Goal: Task Accomplishment & Management: Manage account settings

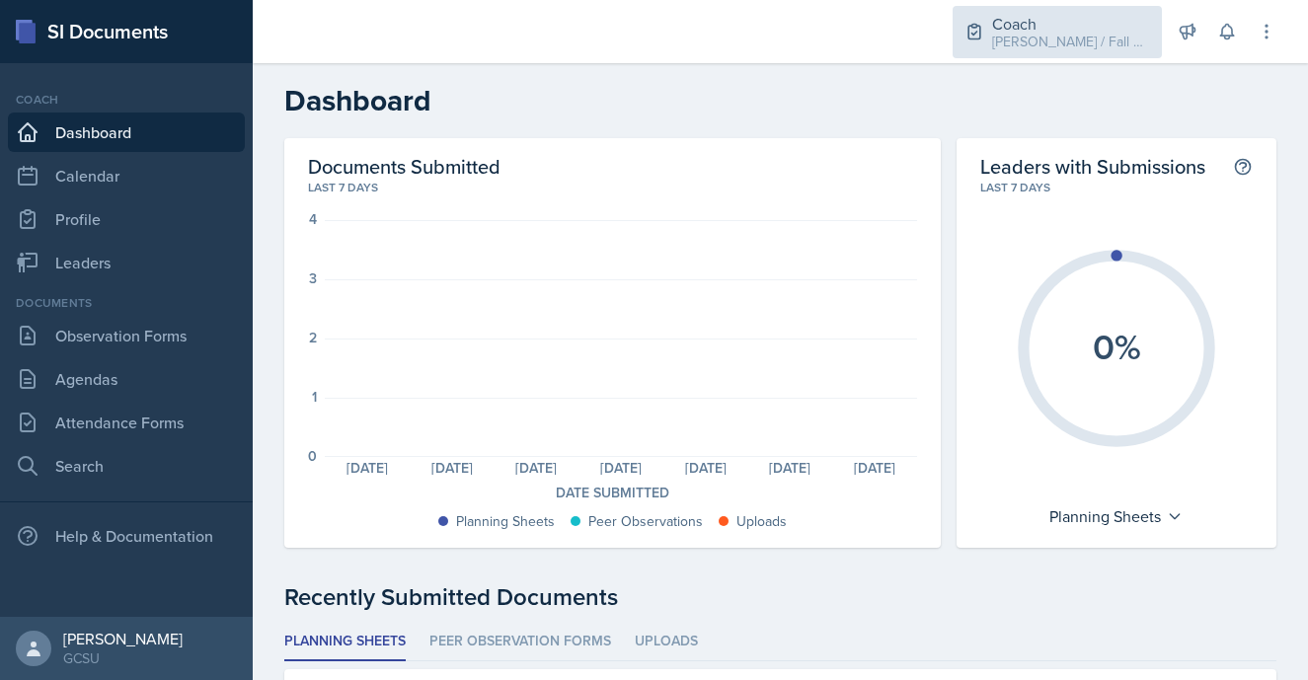
click at [1093, 14] on div "Coach" at bounding box center [1071, 24] width 158 height 24
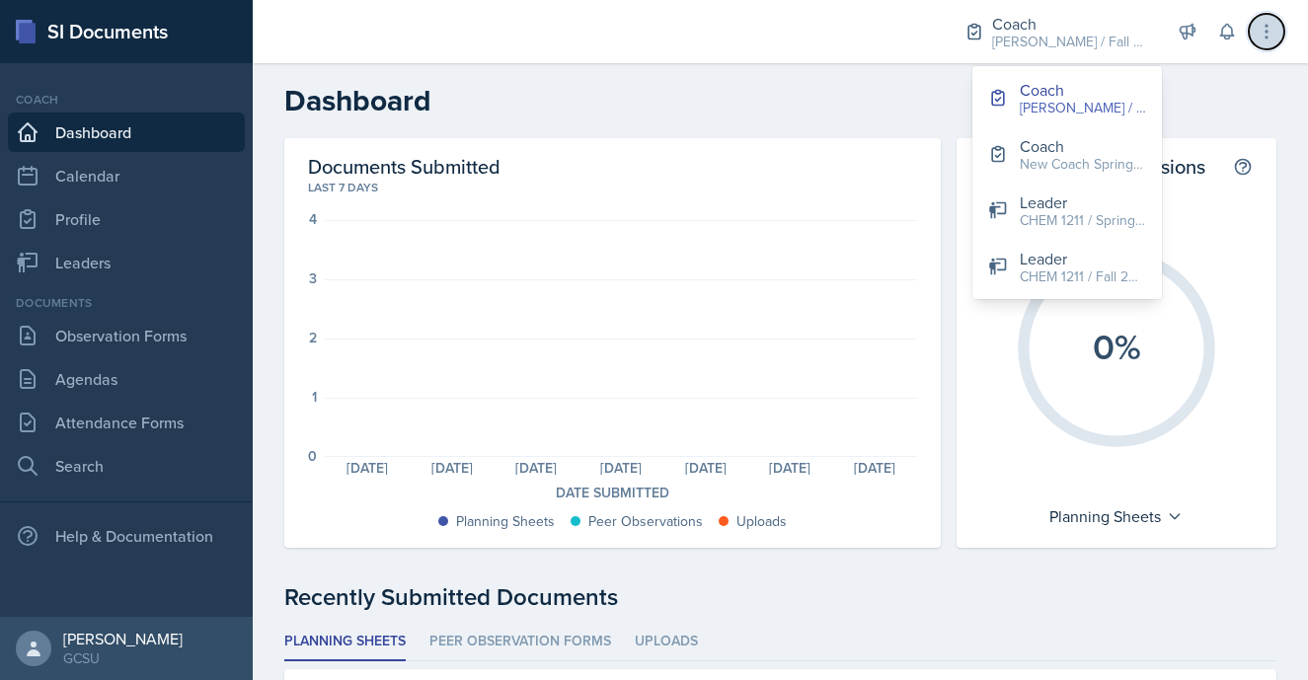
click at [1267, 46] on button at bounding box center [1267, 32] width 36 height 36
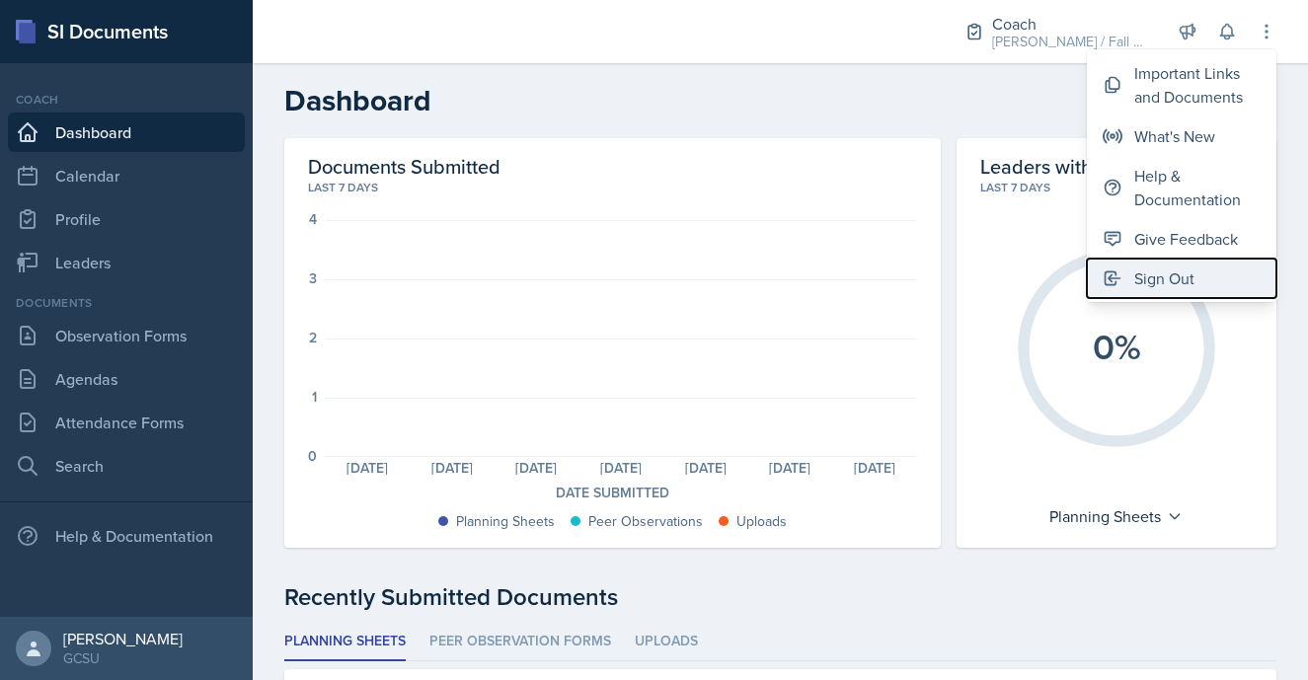
click at [1197, 268] on button "Sign Out" at bounding box center [1182, 278] width 190 height 39
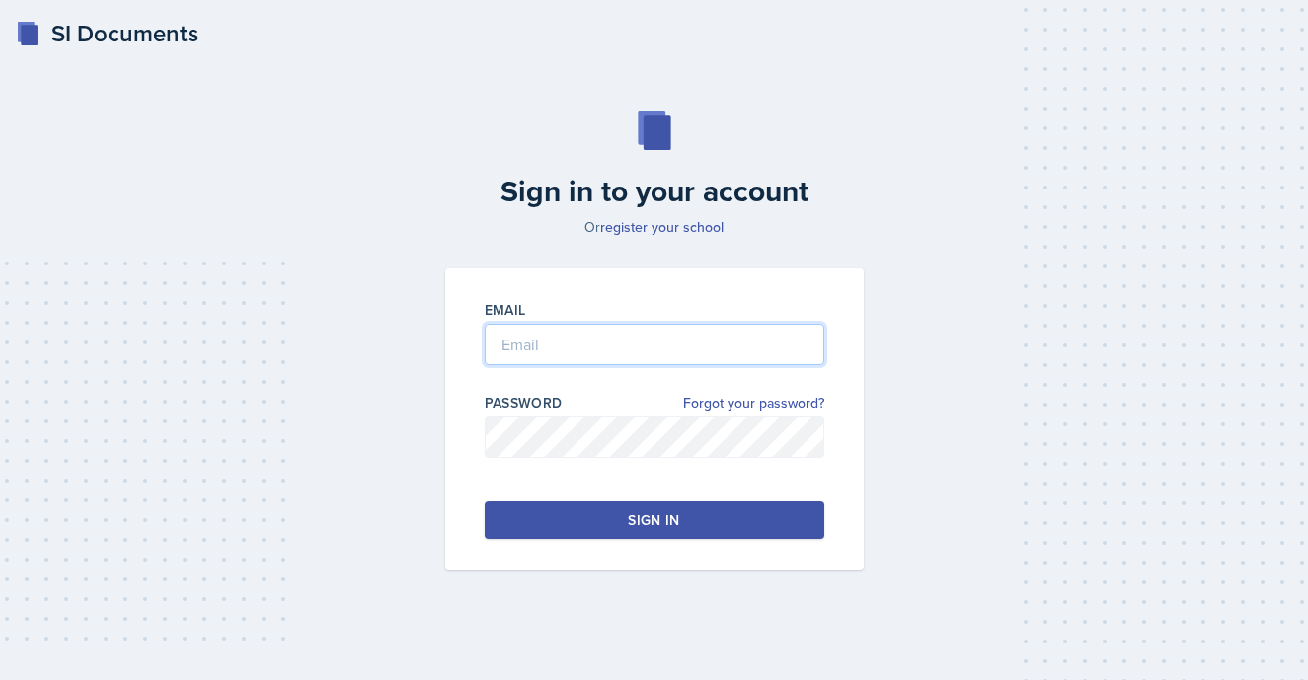
click at [632, 335] on input "email" at bounding box center [655, 344] width 340 height 41
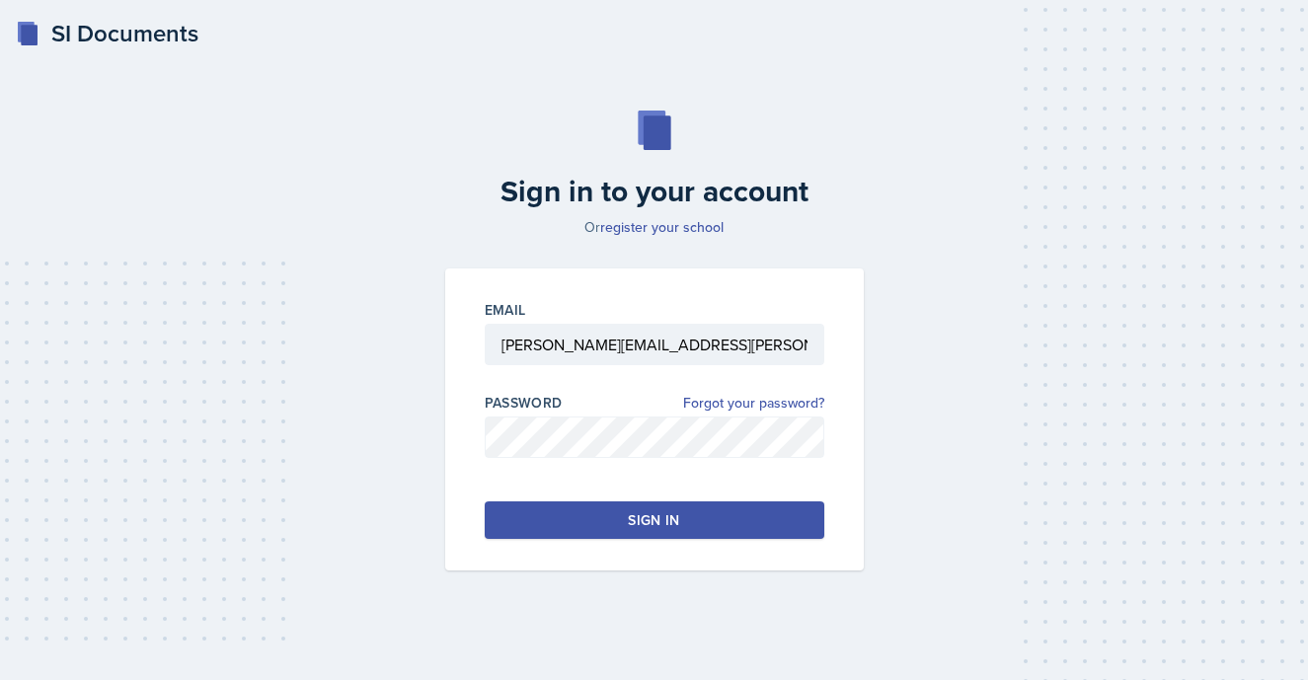
drag, startPoint x: 590, startPoint y: 343, endPoint x: 457, endPoint y: 342, distance: 133.3
click at [457, 342] on div "Email avery.halseth@bobcats.gcsu.edu Password Forgot your password? Sign in" at bounding box center [654, 419] width 419 height 302
click at [571, 507] on button "Sign in" at bounding box center [655, 520] width 340 height 38
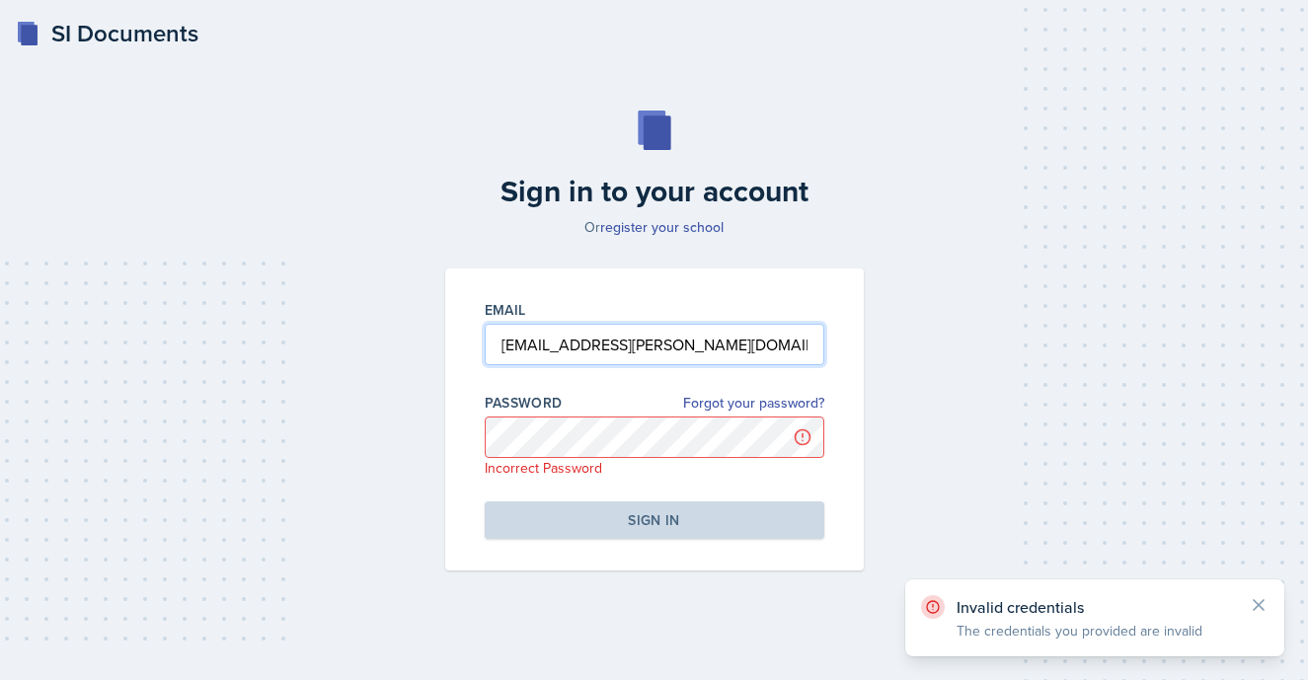
click at [651, 351] on input "summer.morse@bobcats.gcsu.edu" at bounding box center [655, 344] width 340 height 41
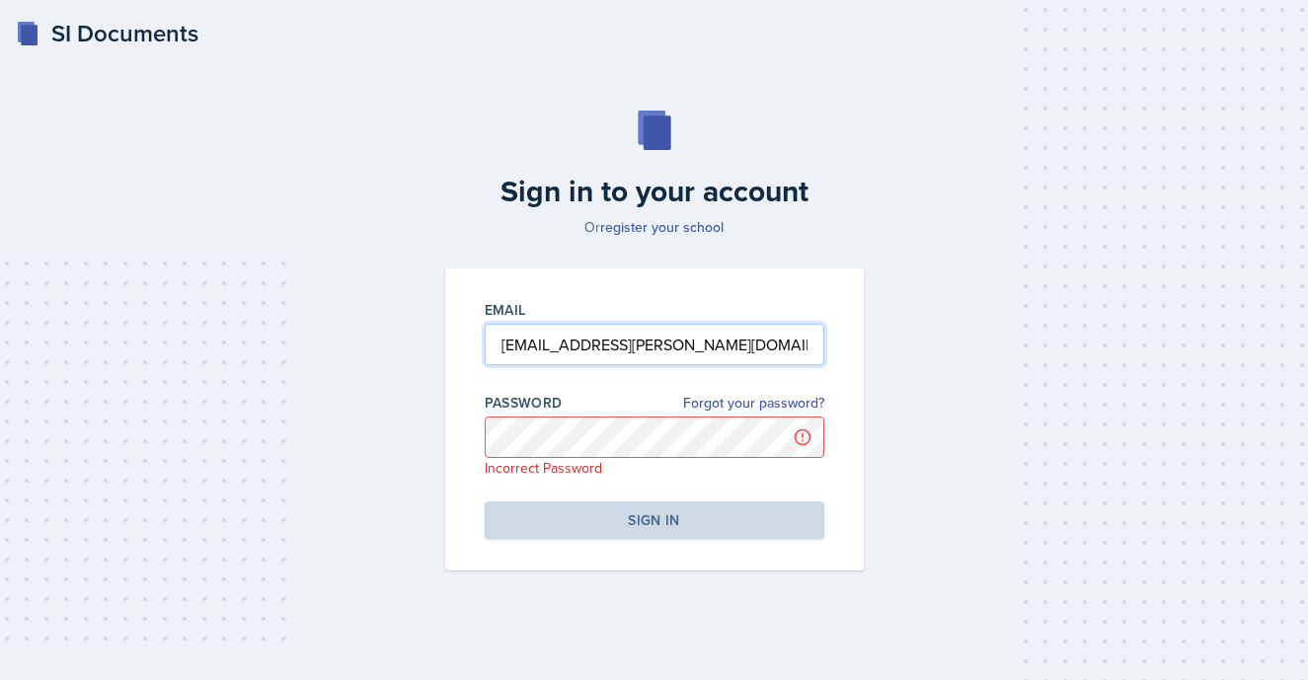
drag, startPoint x: 602, startPoint y: 349, endPoint x: 467, endPoint y: 348, distance: 135.2
click at [466, 348] on div "Email summer.morse@bobcats.gcsu.edu Password Forgot your password? Incorrect Pa…" at bounding box center [654, 419] width 419 height 302
type input "carly.walker@bobcats.gcsu.edu"
click at [585, 356] on input "carly.walker@bobcats.gcsu.edu" at bounding box center [655, 343] width 340 height 41
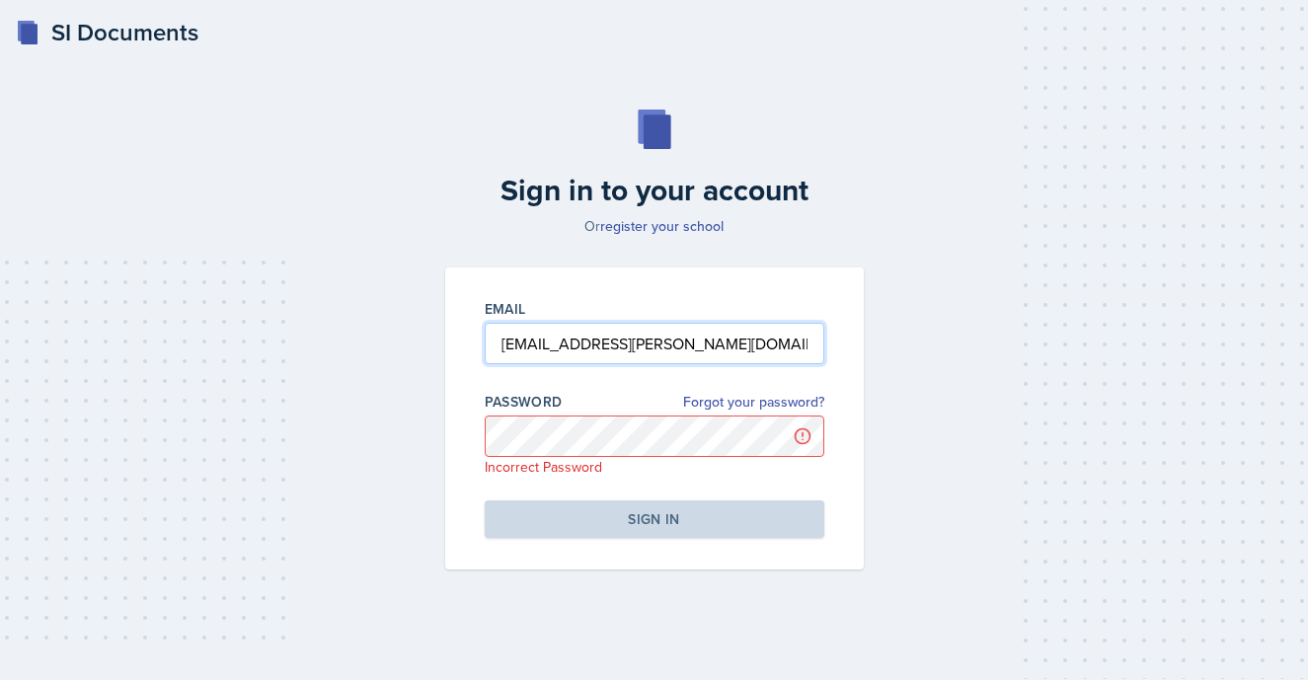
click at [570, 347] on input "carly.walker@bobcats.gcsu.edu" at bounding box center [655, 343] width 340 height 41
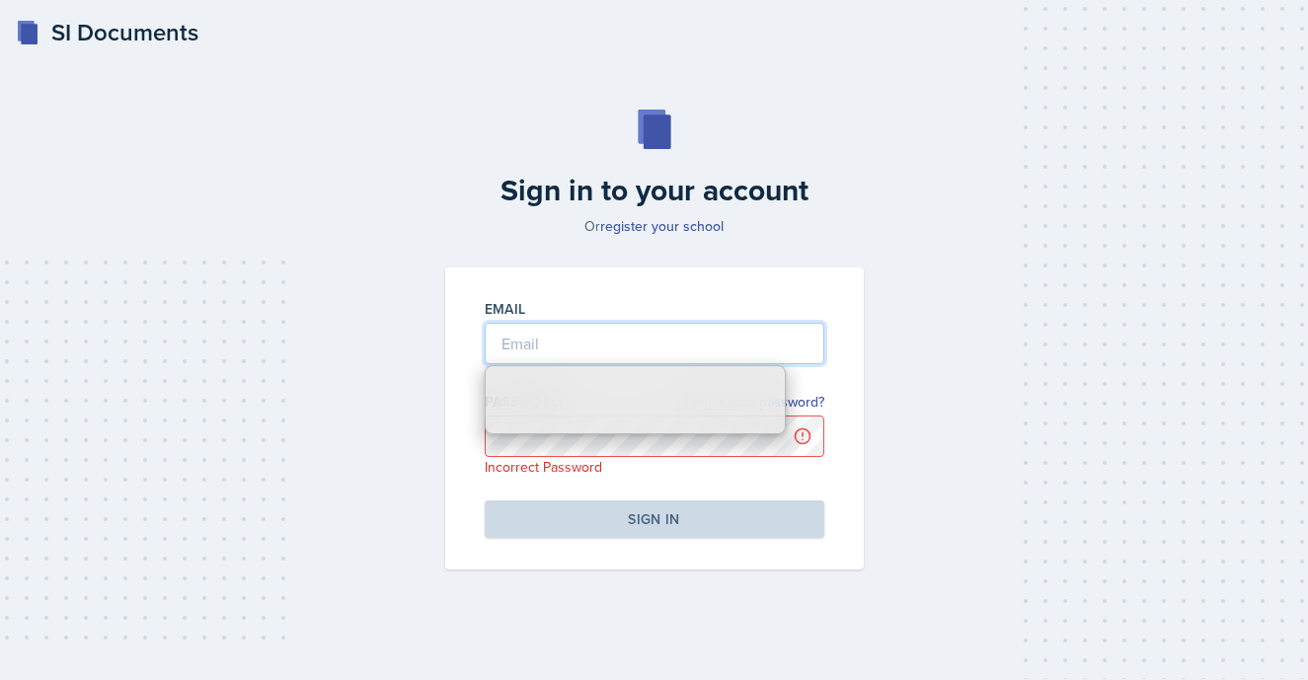
type input "[PERSON_NAME][EMAIL_ADDRESS][PERSON_NAME][DOMAIN_NAME]"
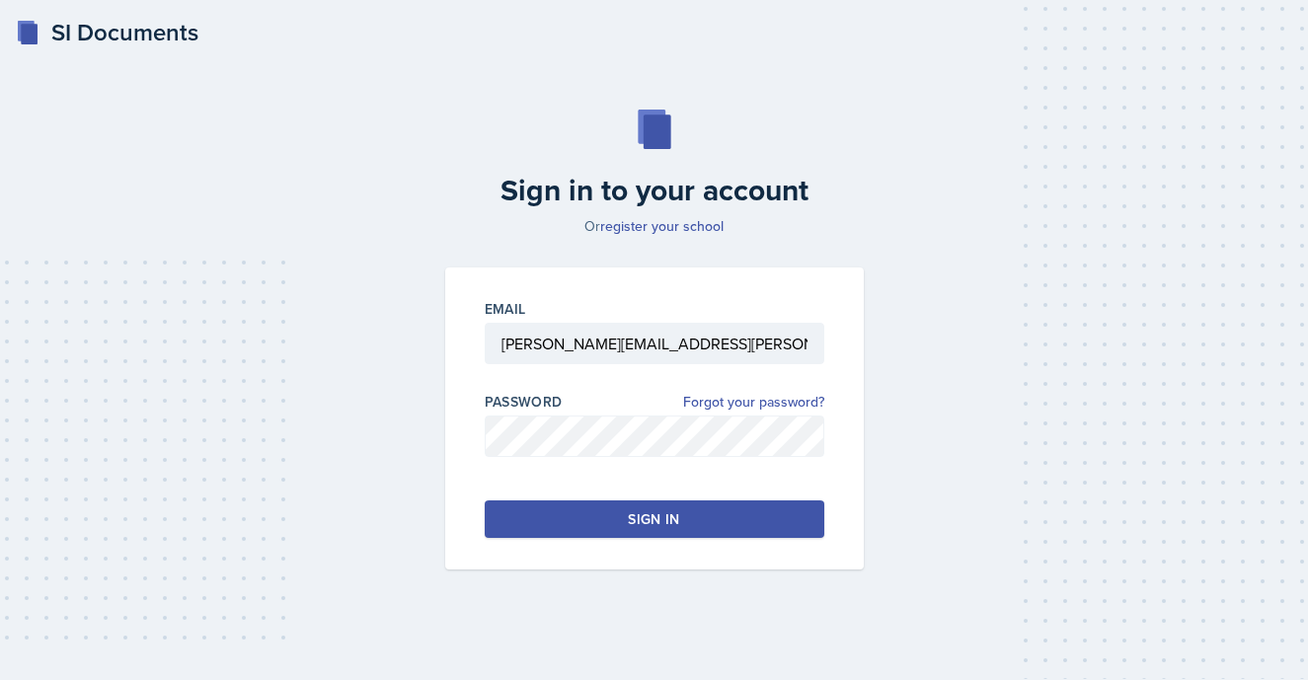
click at [680, 536] on button "Sign in" at bounding box center [655, 519] width 340 height 38
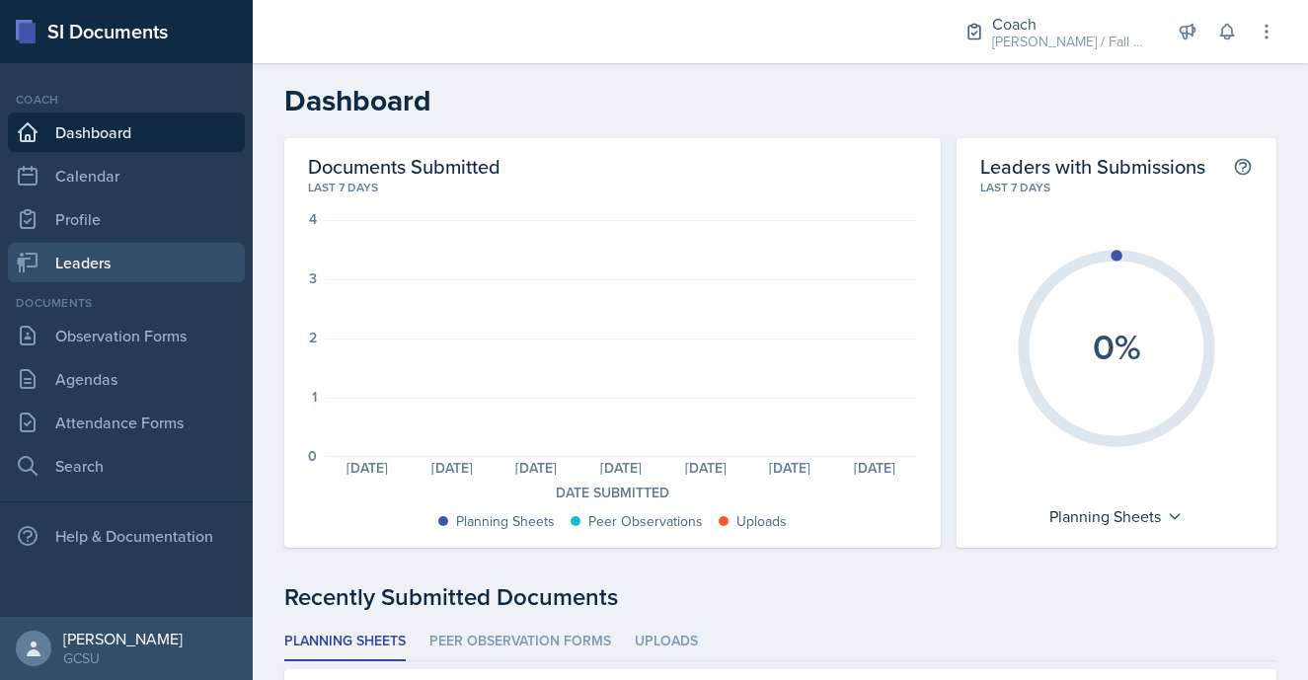
click at [163, 263] on link "Leaders" at bounding box center [126, 262] width 237 height 39
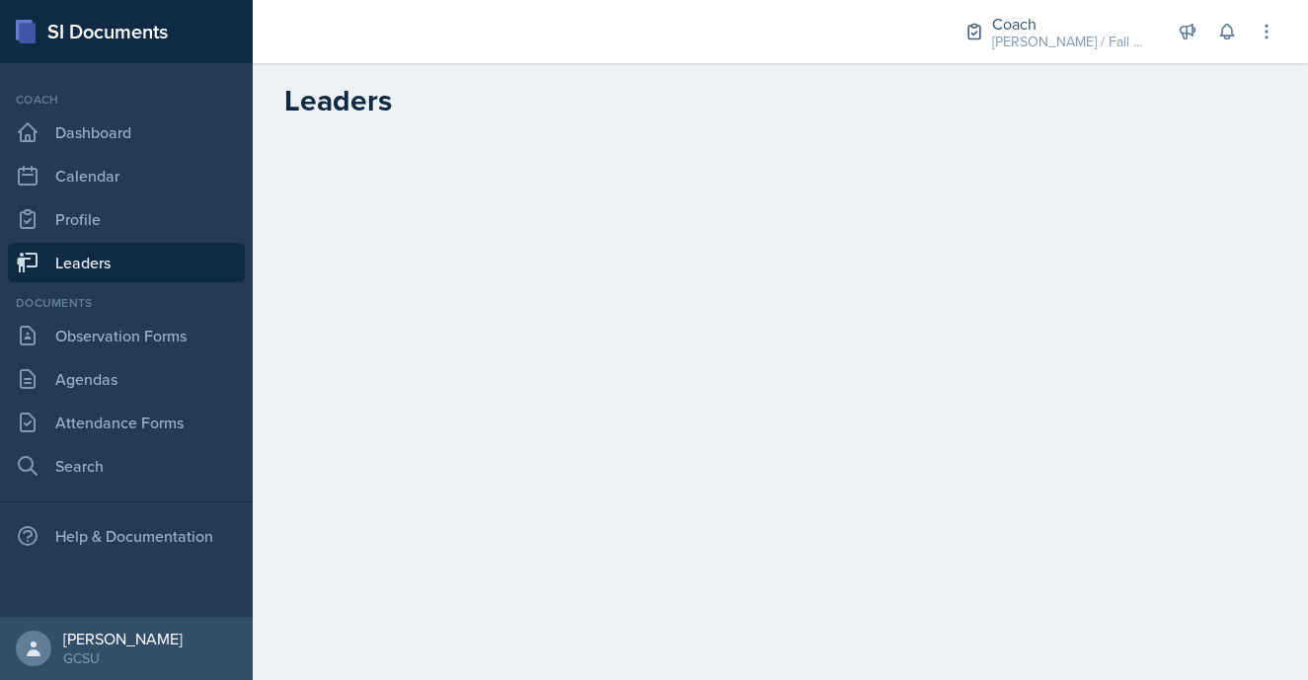
click at [163, 263] on link "Leaders" at bounding box center [126, 262] width 237 height 39
click at [132, 160] on link "Calendar" at bounding box center [126, 175] width 237 height 39
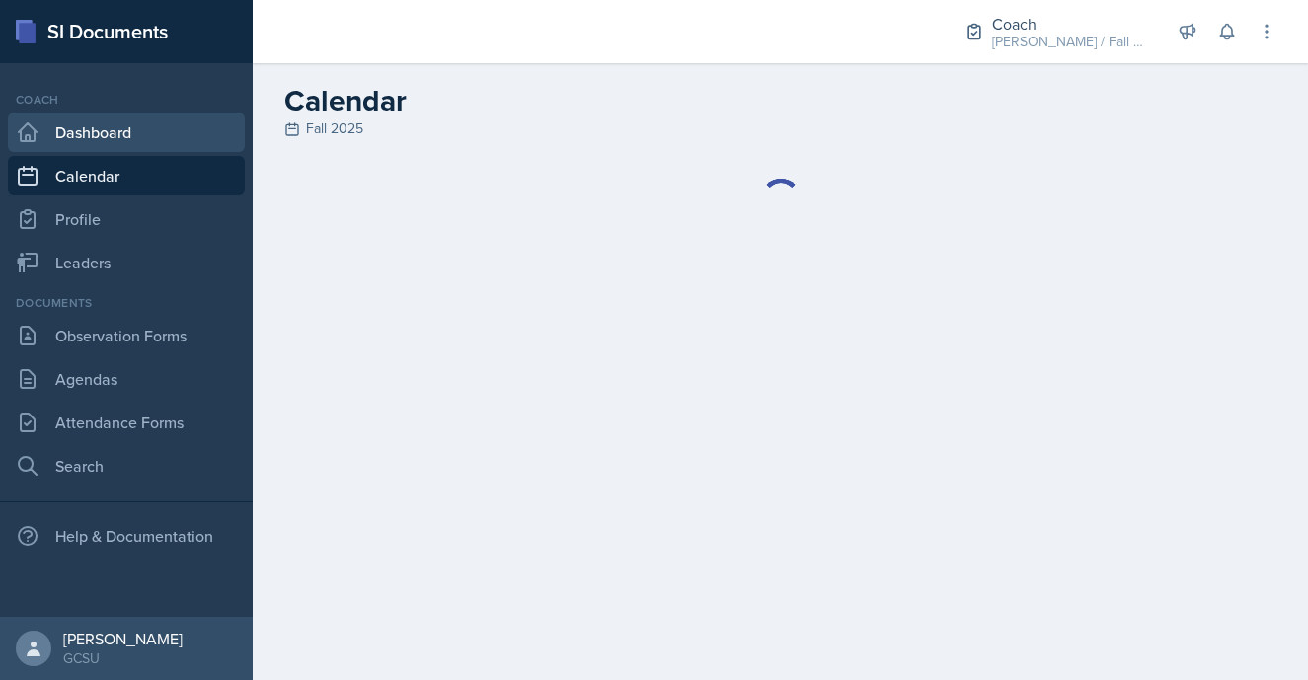
click at [134, 127] on link "Dashboard" at bounding box center [126, 132] width 237 height 39
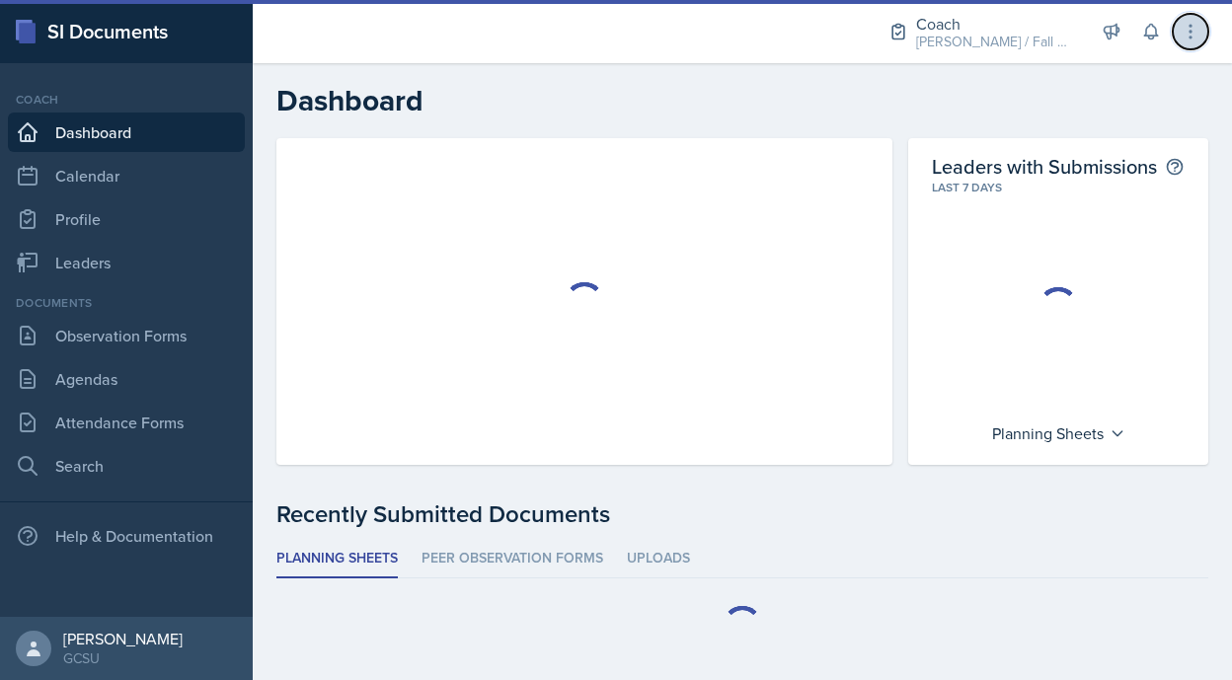
click at [1202, 35] on button at bounding box center [1191, 32] width 36 height 36
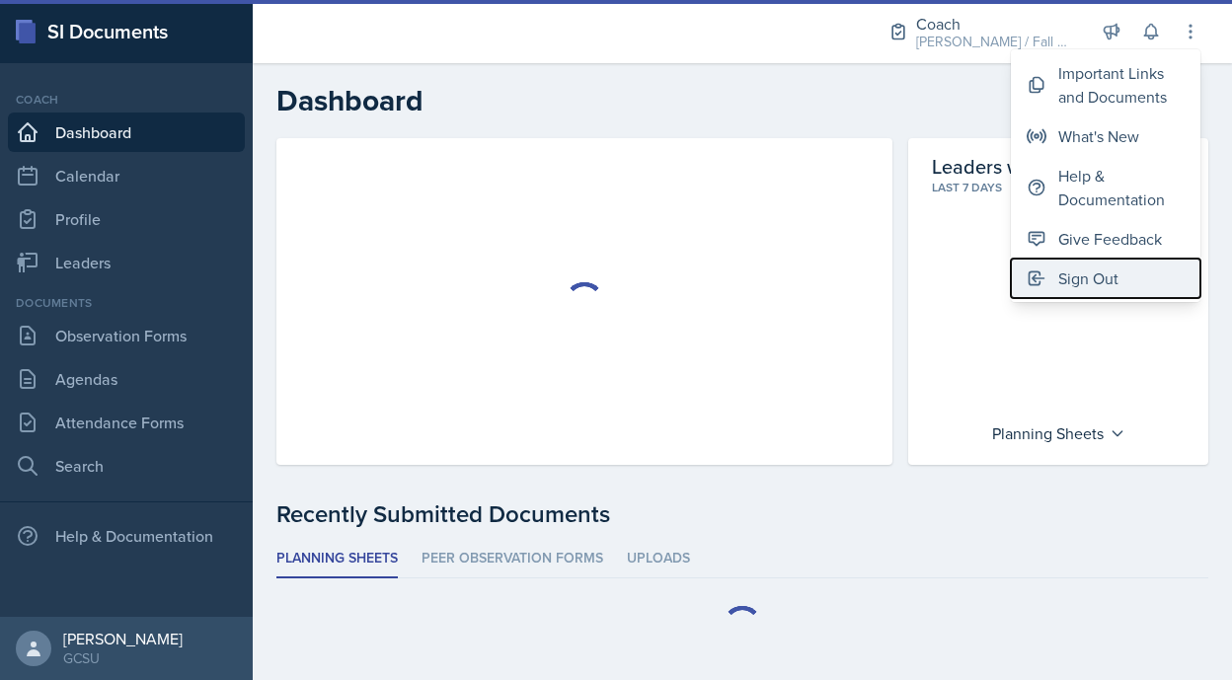
click at [1048, 278] on span at bounding box center [1043, 278] width 32 height 20
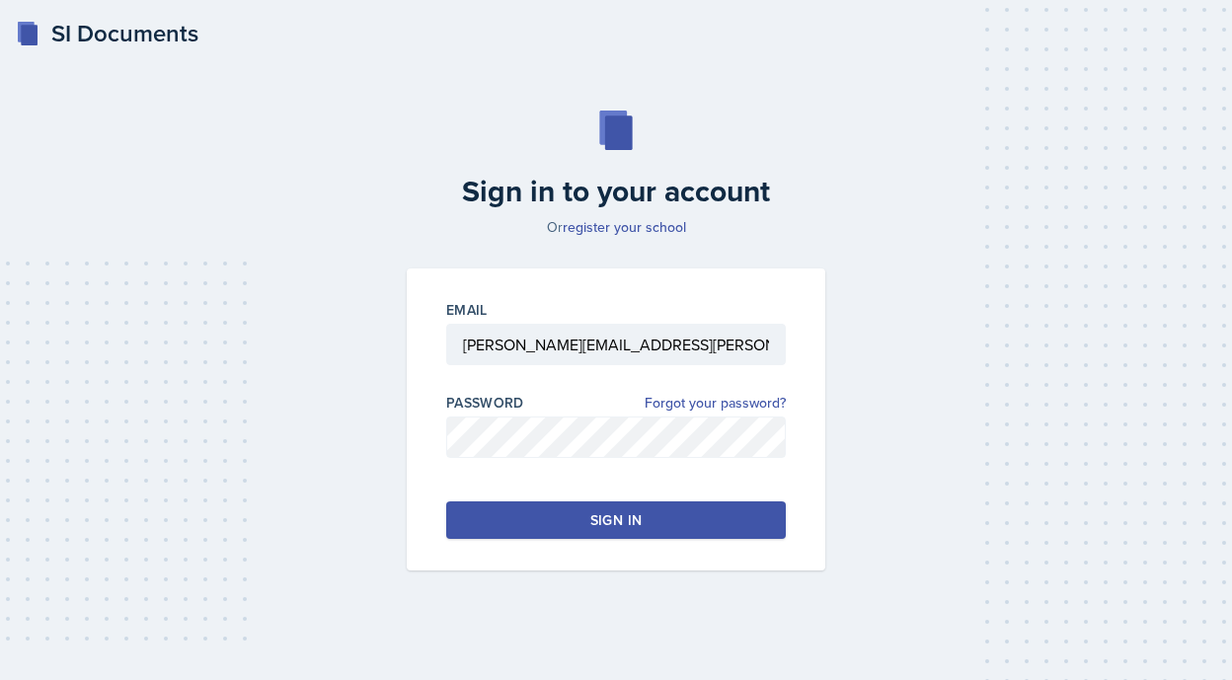
click at [460, 350] on input "[PERSON_NAME][EMAIL_ADDRESS][PERSON_NAME][DOMAIN_NAME]" at bounding box center [616, 344] width 340 height 41
click at [479, 350] on input "[PERSON_NAME][EMAIL_ADDRESS][PERSON_NAME][DOMAIN_NAME]" at bounding box center [616, 344] width 340 height 41
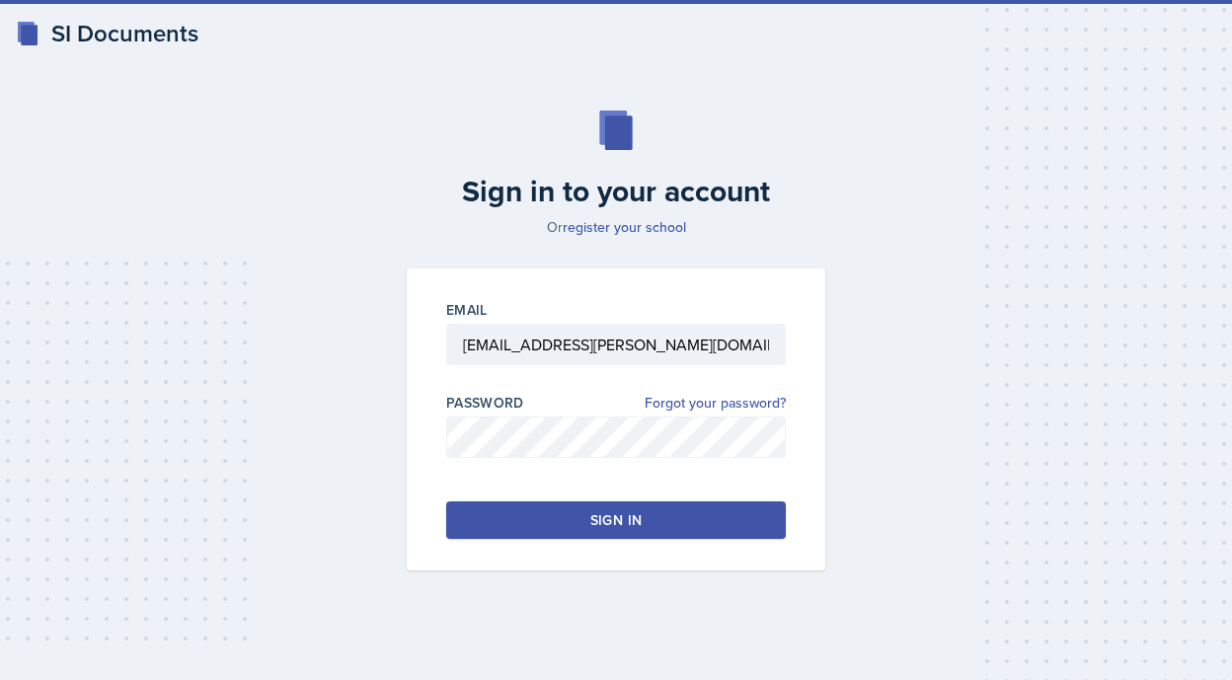
click at [564, 340] on input "[EMAIL_ADDRESS][PERSON_NAME][DOMAIN_NAME]" at bounding box center [616, 344] width 340 height 41
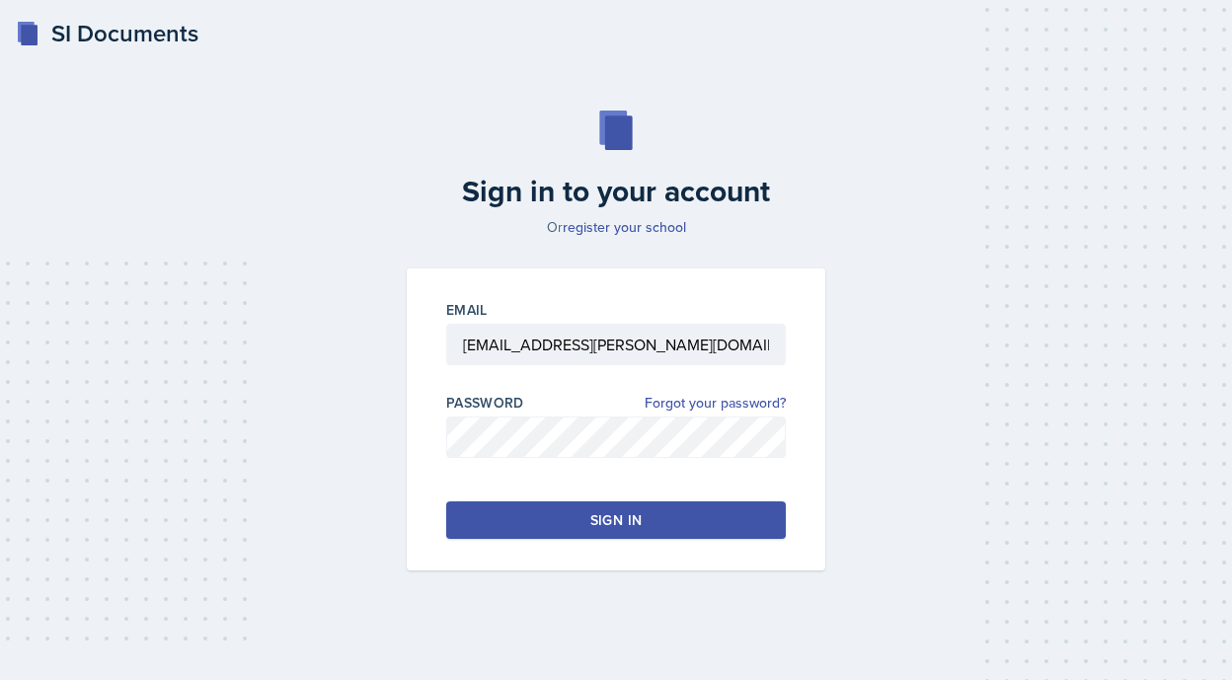
click at [564, 340] on input "[EMAIL_ADDRESS][PERSON_NAME][DOMAIN_NAME]" at bounding box center [616, 344] width 340 height 41
click at [578, 524] on button "Sign in" at bounding box center [616, 520] width 340 height 38
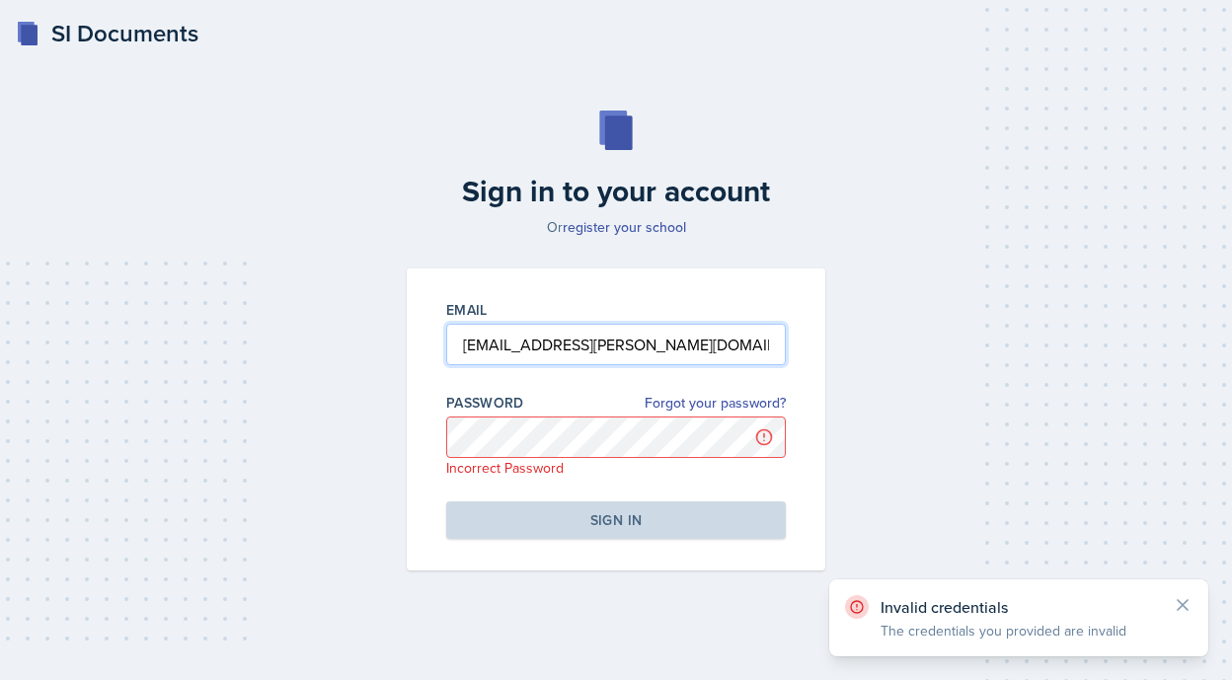
click at [489, 340] on input "[EMAIL_ADDRESS][PERSON_NAME][DOMAIN_NAME]" at bounding box center [616, 344] width 340 height 41
click at [523, 348] on input "[EMAIL_ADDRESS][PERSON_NAME][DOMAIN_NAME]" at bounding box center [616, 344] width 340 height 41
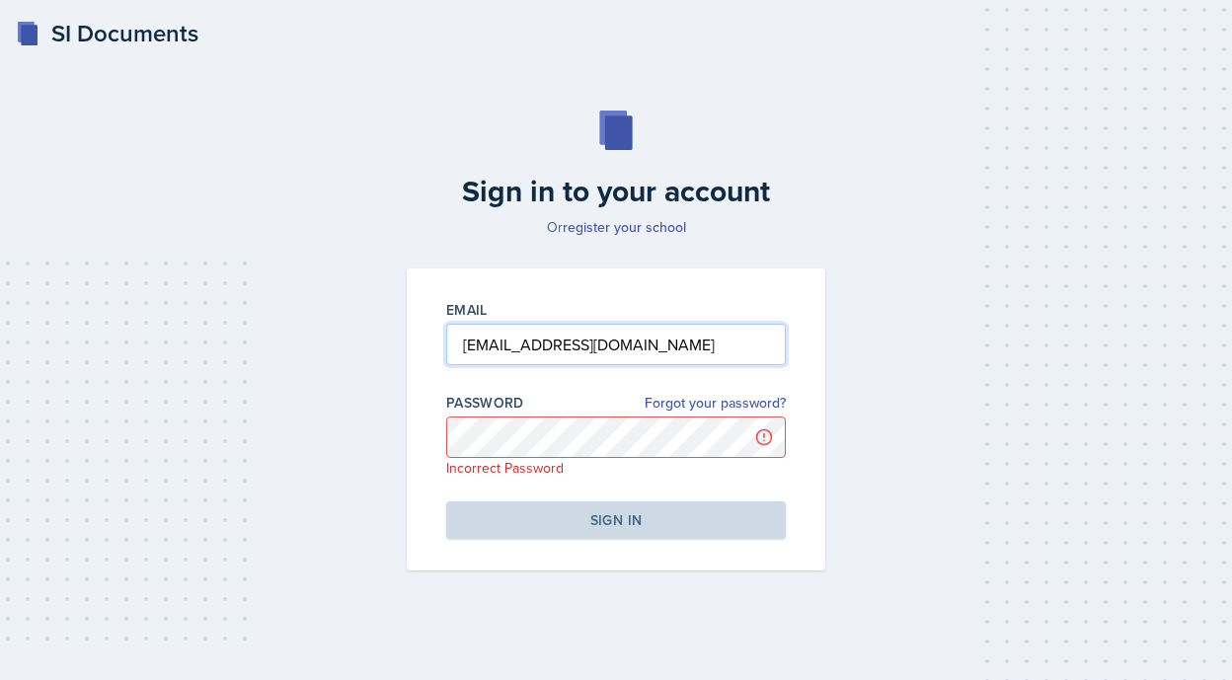
type input "[EMAIL_ADDRESS][DOMAIN_NAME]"
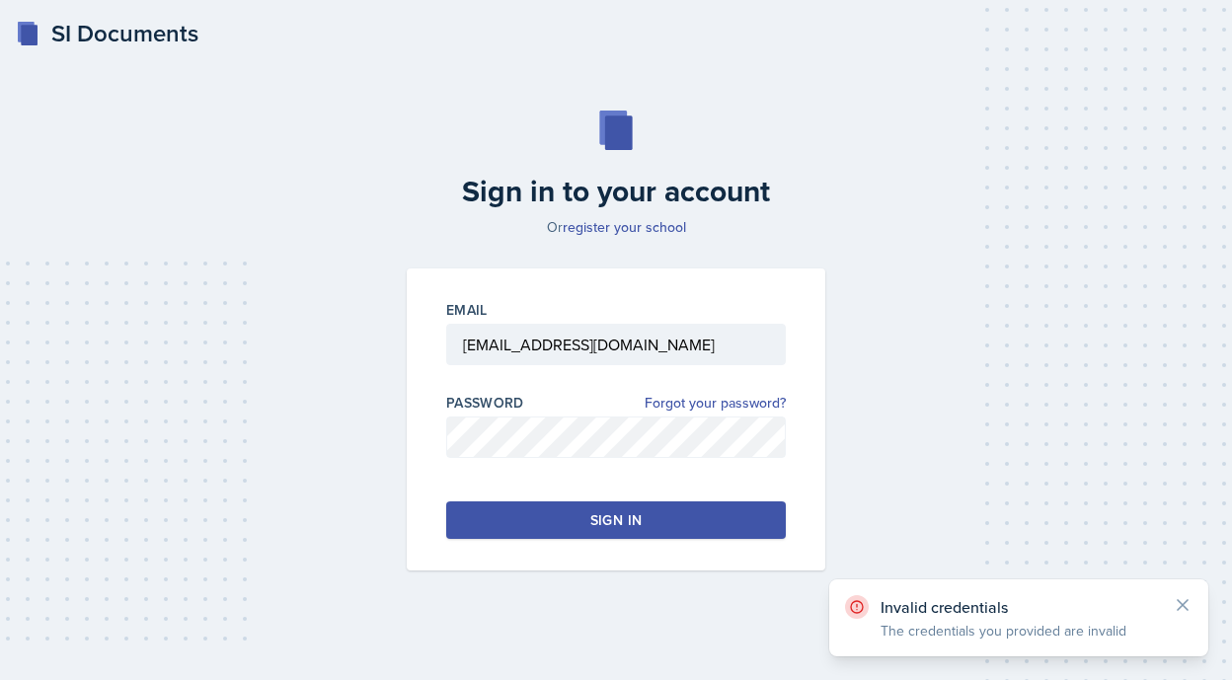
click at [578, 544] on div "Email [EMAIL_ADDRESS][DOMAIN_NAME] Password Forgot your password? Sign in" at bounding box center [616, 419] width 419 height 302
click at [578, 531] on button "Sign in" at bounding box center [616, 520] width 340 height 38
